Goal: Task Accomplishment & Management: Manage account settings

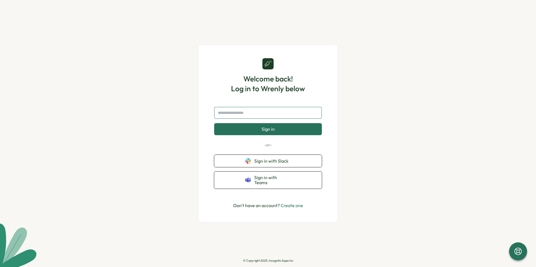
click at [272, 118] on input "text" at bounding box center [268, 113] width 108 height 12
type input "**********"
click at [269, 131] on span "Sign in" at bounding box center [267, 129] width 13 height 5
